Goal: Information Seeking & Learning: Learn about a topic

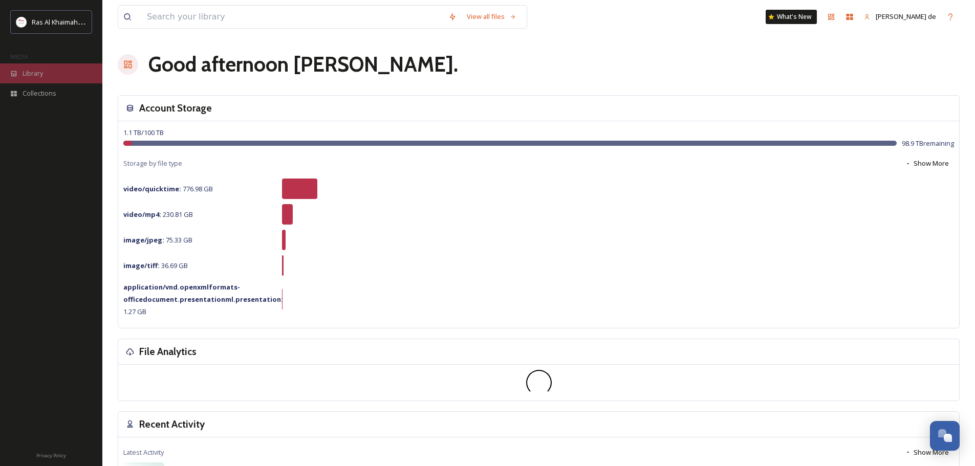
click at [50, 73] on div "Library" at bounding box center [51, 73] width 102 height 20
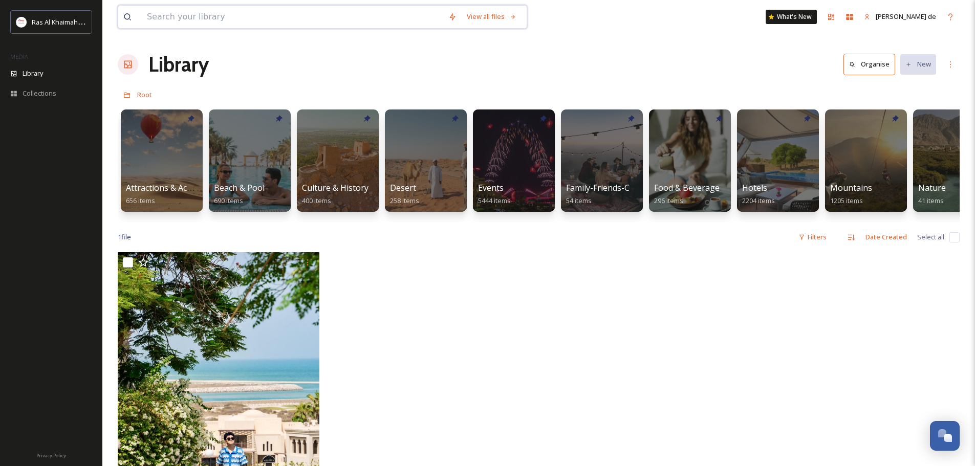
click at [241, 12] on input at bounding box center [292, 17] width 301 height 23
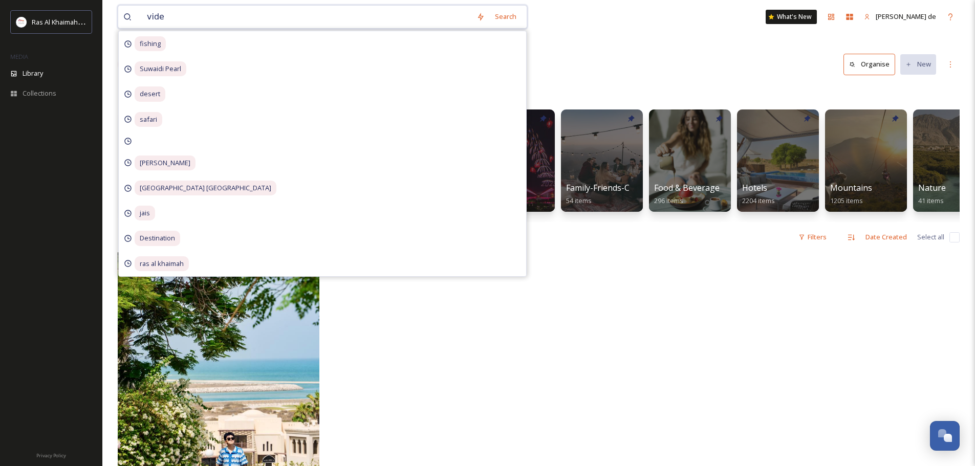
type input "video"
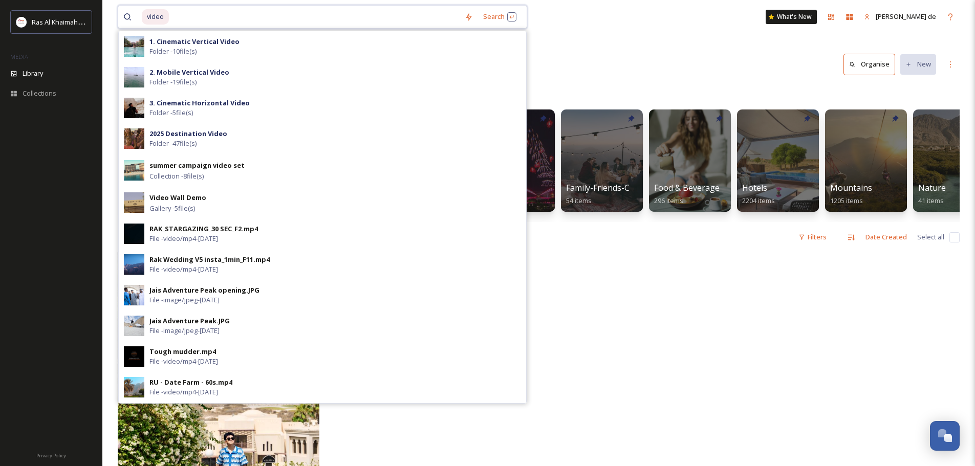
drag, startPoint x: 235, startPoint y: 11, endPoint x: 67, endPoint y: 7, distance: 168.4
click at [67, 7] on div "Ras Al Khaimah Tourism Development Authority MEDIA Library Collections Privacy …" at bounding box center [487, 359] width 975 height 718
type input "v"
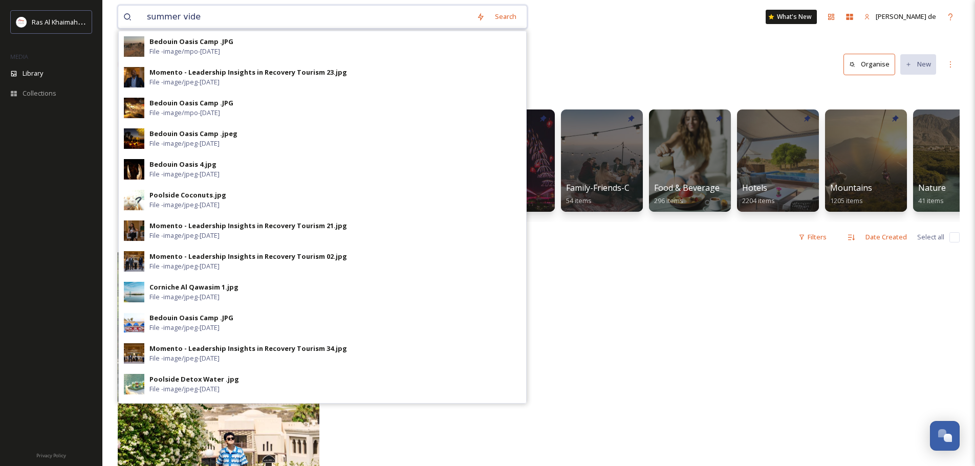
type input "summer video"
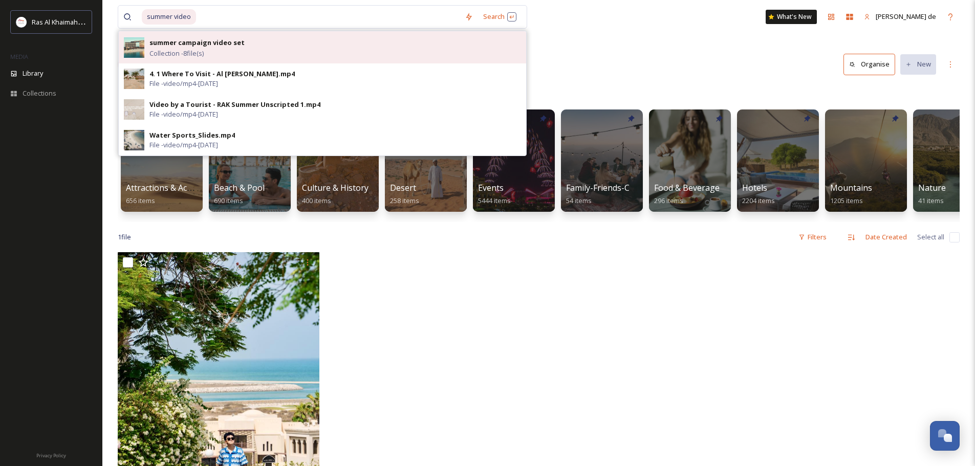
click at [252, 42] on div "summer campaign video set Collection - 8 file(s)" at bounding box center [334, 47] width 371 height 22
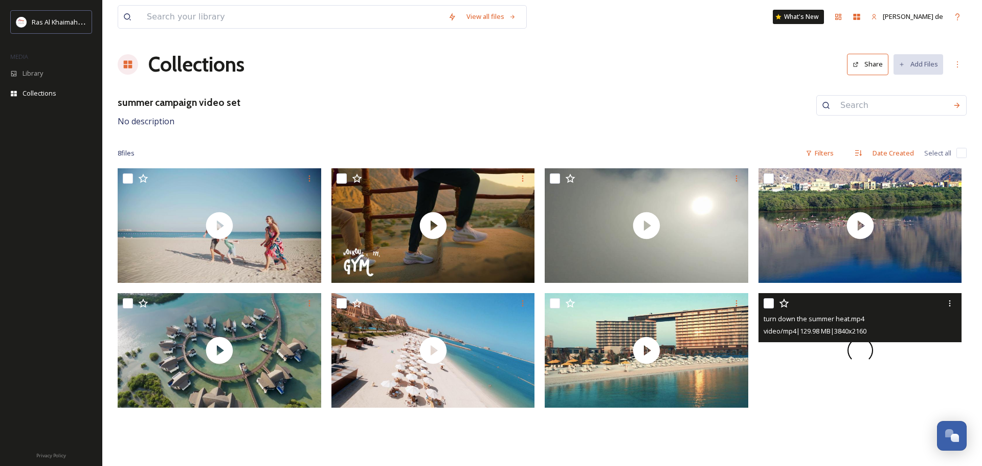
click at [805, 368] on div at bounding box center [861, 350] width 204 height 115
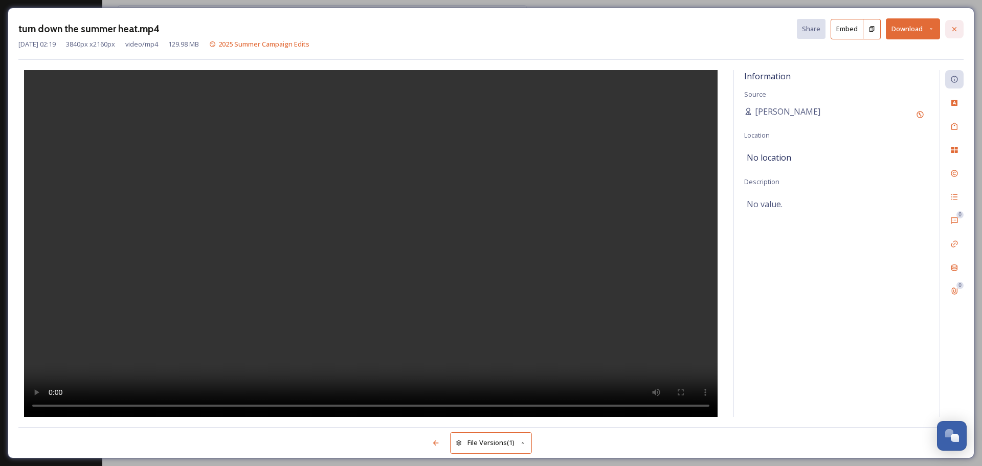
click at [958, 30] on icon at bounding box center [955, 29] width 8 height 8
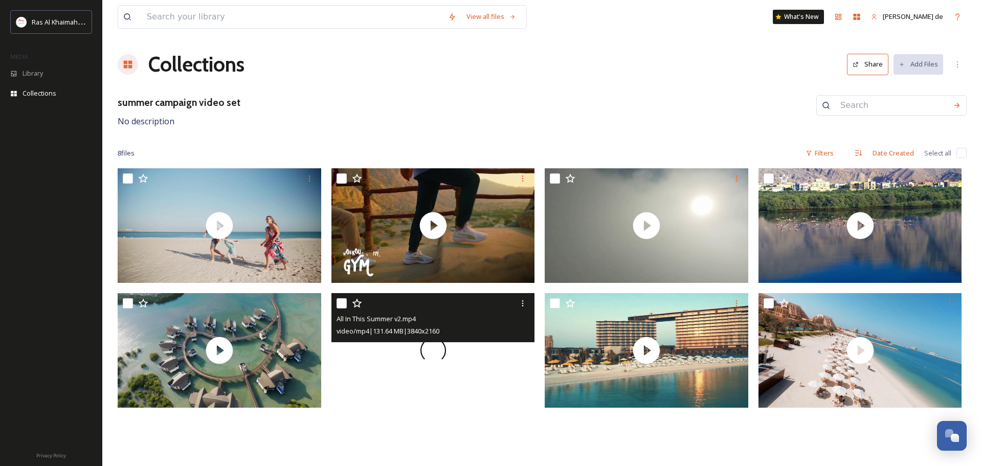
click at [473, 359] on div at bounding box center [434, 350] width 204 height 115
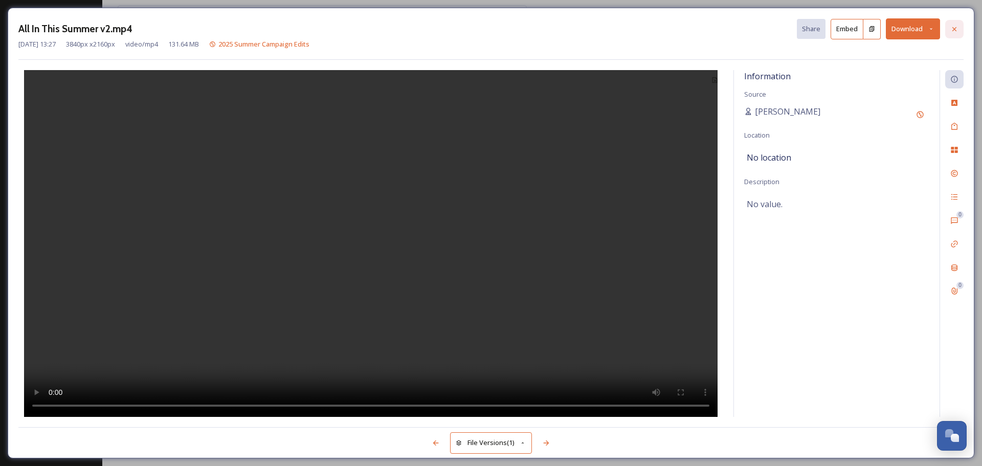
click at [946, 28] on div at bounding box center [954, 29] width 18 height 18
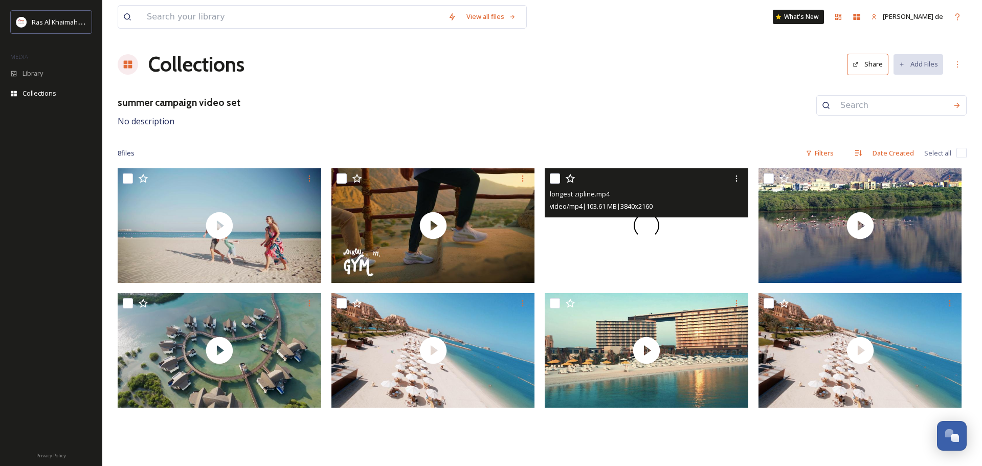
click at [701, 235] on div at bounding box center [647, 225] width 204 height 115
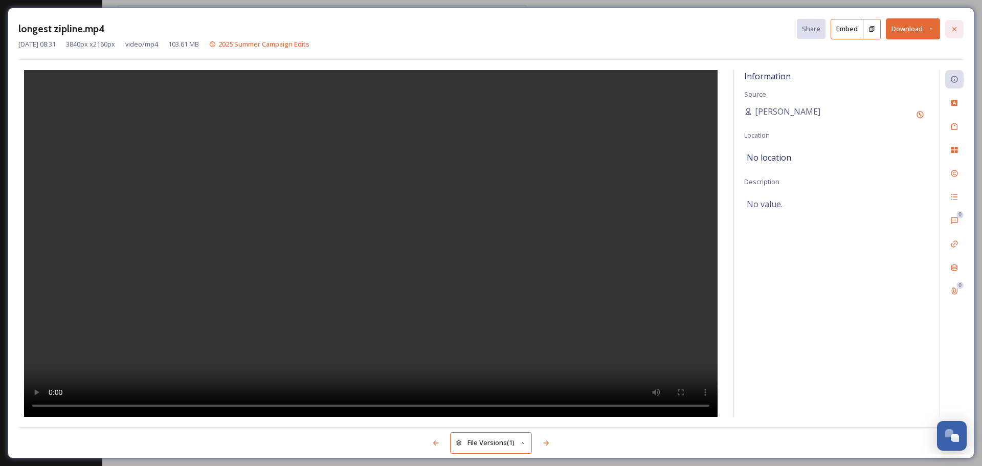
click at [959, 28] on div at bounding box center [954, 29] width 18 height 18
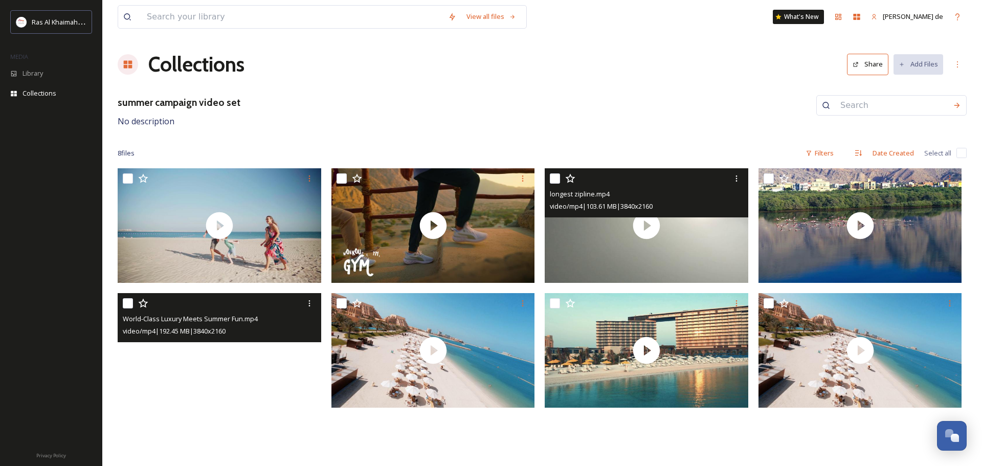
click at [225, 367] on video "World-Class Luxury Meets Summer Fun.mp4" at bounding box center [220, 350] width 204 height 115
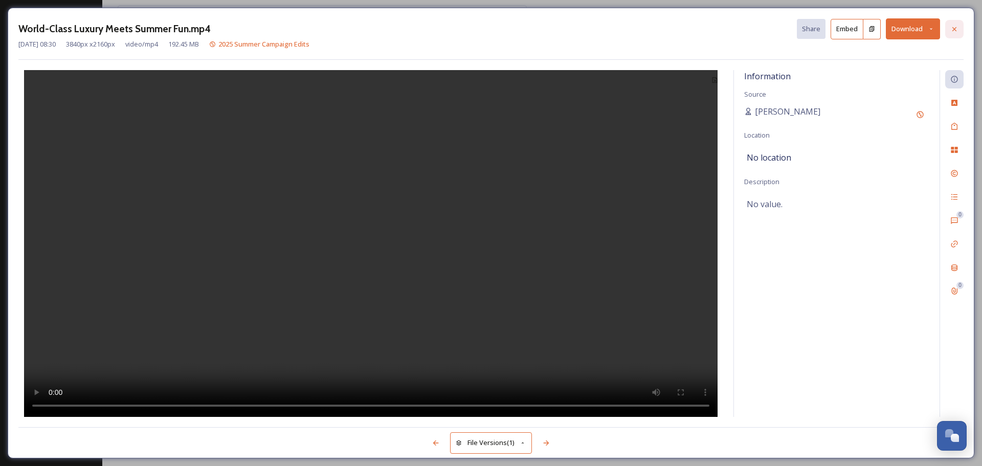
click at [950, 27] on div at bounding box center [954, 29] width 18 height 18
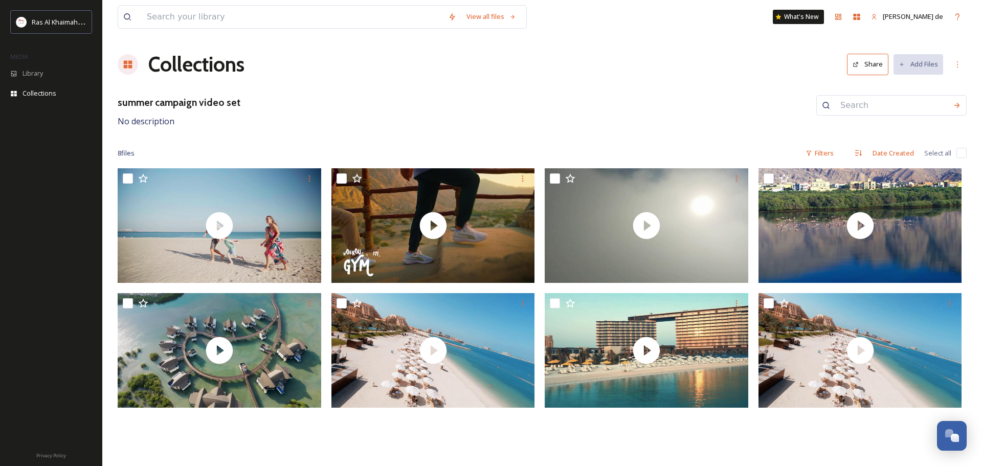
click at [13, 130] on div at bounding box center [51, 281] width 102 height 325
click at [28, 90] on span "Collections" at bounding box center [40, 94] width 34 height 10
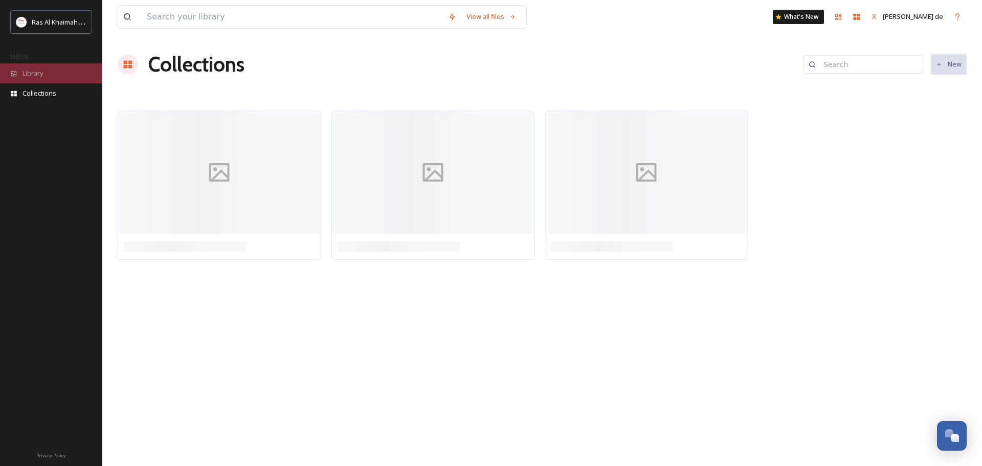
click at [47, 81] on div "Library" at bounding box center [51, 73] width 102 height 20
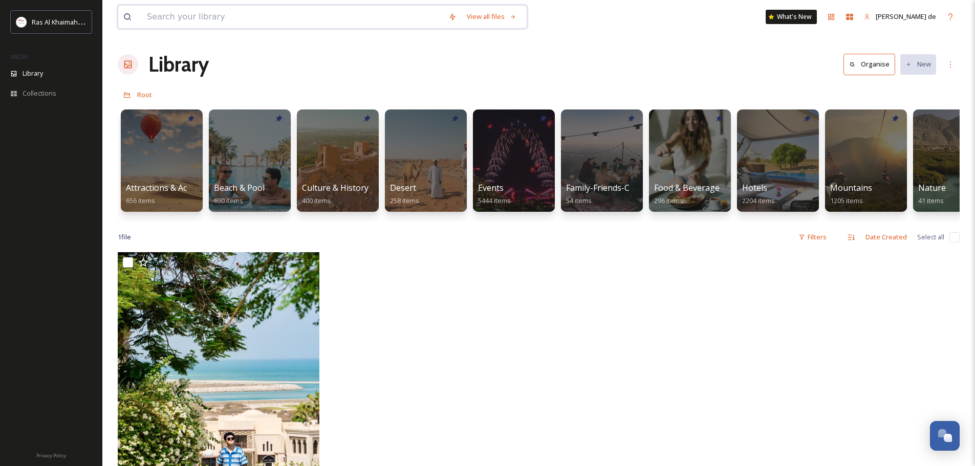
click at [277, 12] on input at bounding box center [292, 17] width 301 height 23
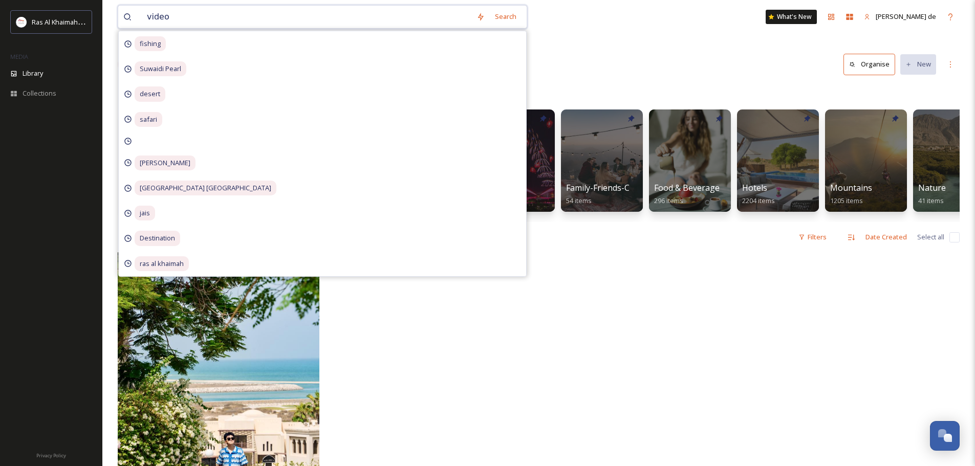
type input "videos"
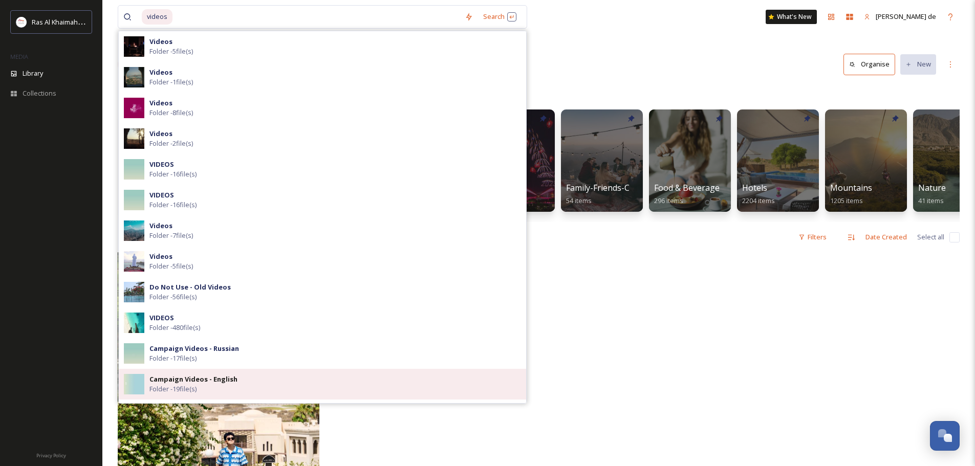
click at [201, 383] on strong "Campaign Videos - English" at bounding box center [193, 379] width 88 height 9
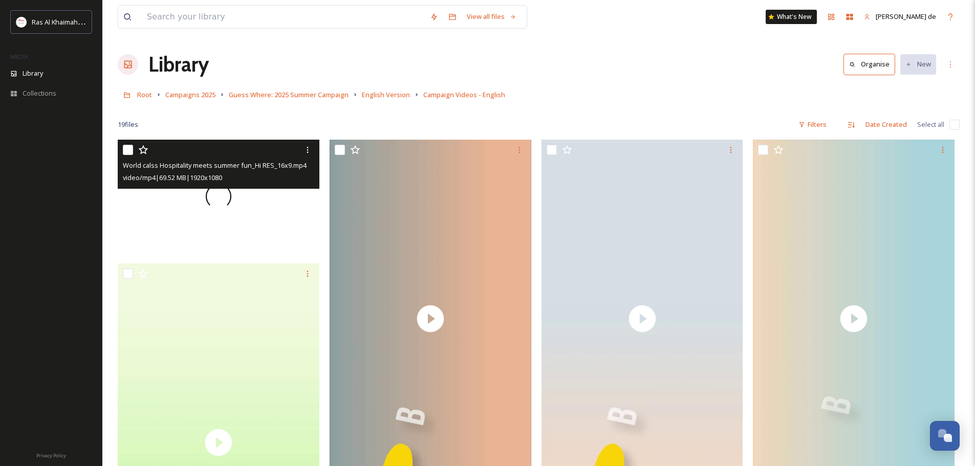
click at [253, 207] on div at bounding box center [219, 197] width 202 height 114
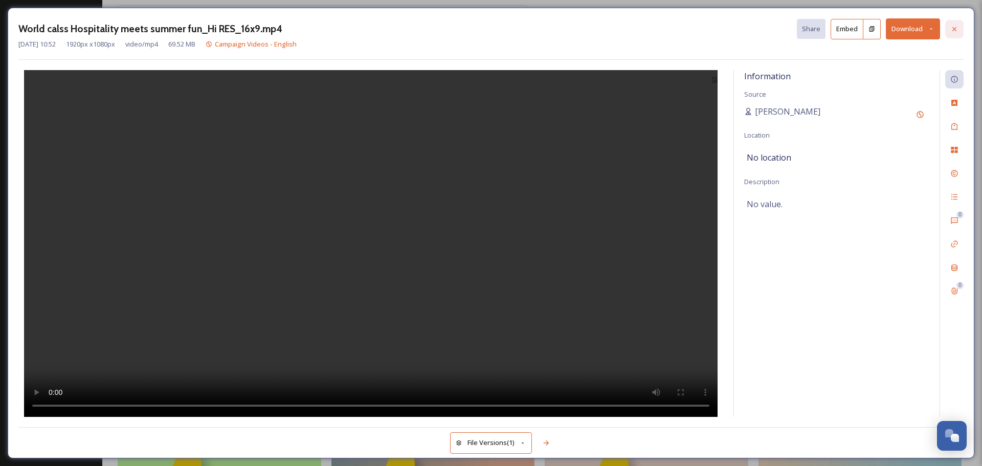
click at [947, 29] on div at bounding box center [954, 29] width 18 height 18
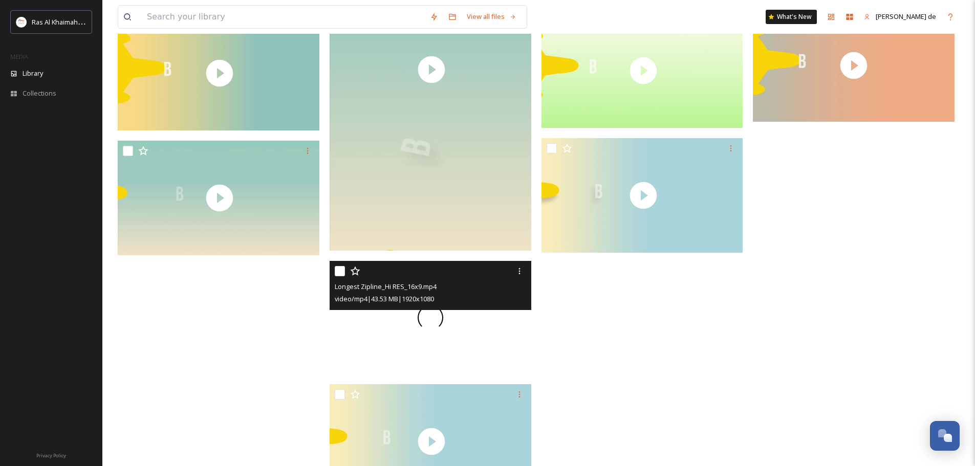
click at [443, 337] on div at bounding box center [430, 318] width 202 height 114
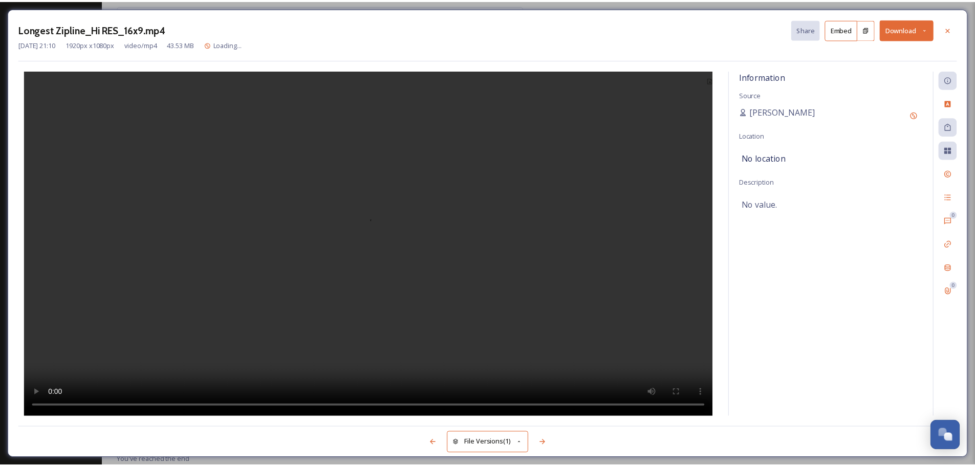
scroll to position [922, 0]
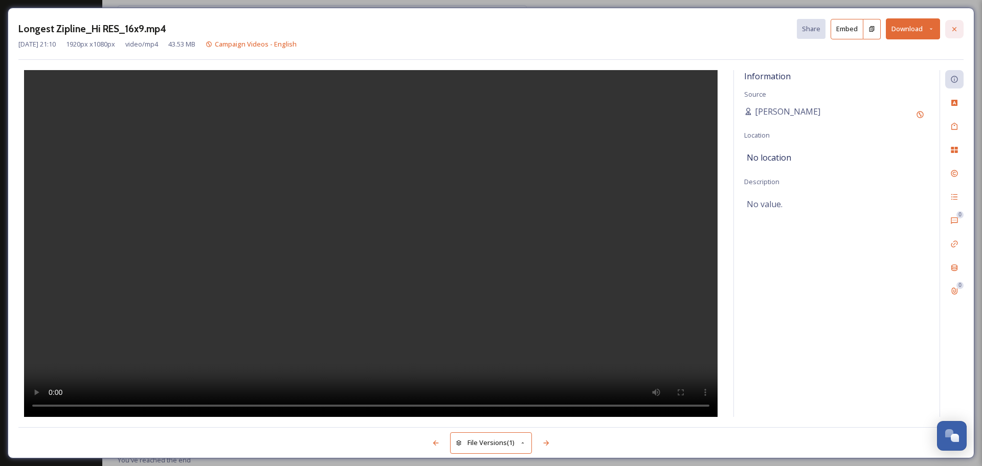
click at [954, 33] on icon at bounding box center [955, 29] width 8 height 8
